Goal: Find specific page/section: Find specific page/section

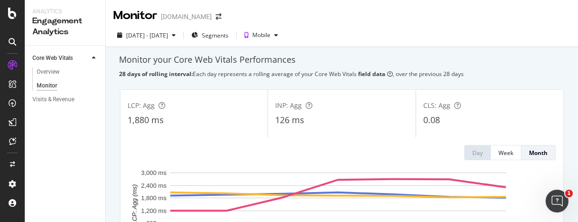
scroll to position [48, 0]
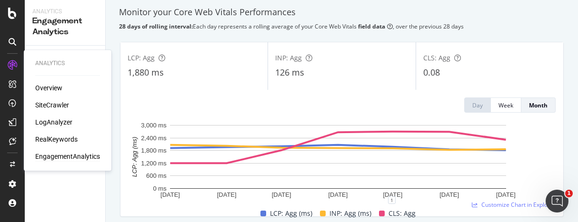
click at [60, 122] on div "LogAnalyzer" at bounding box center [53, 123] width 37 height 10
